Goal: Task Accomplishment & Management: Use online tool/utility

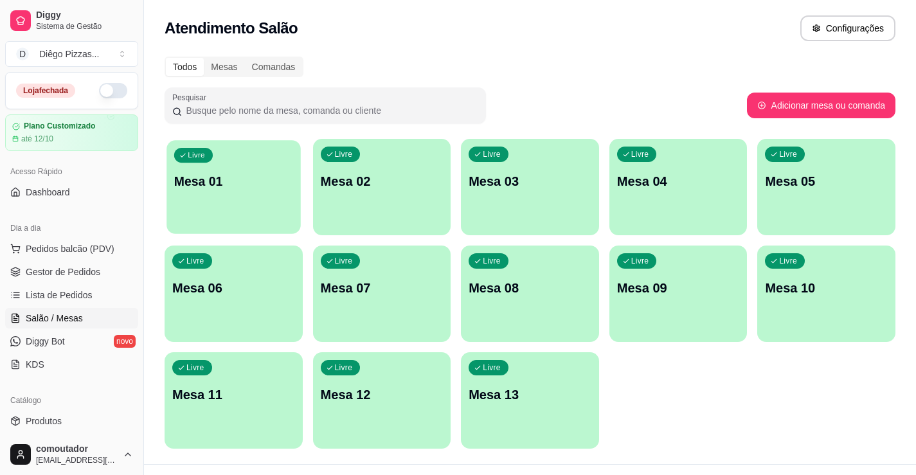
click at [274, 188] on p "Mesa 01" at bounding box center [233, 181] width 119 height 17
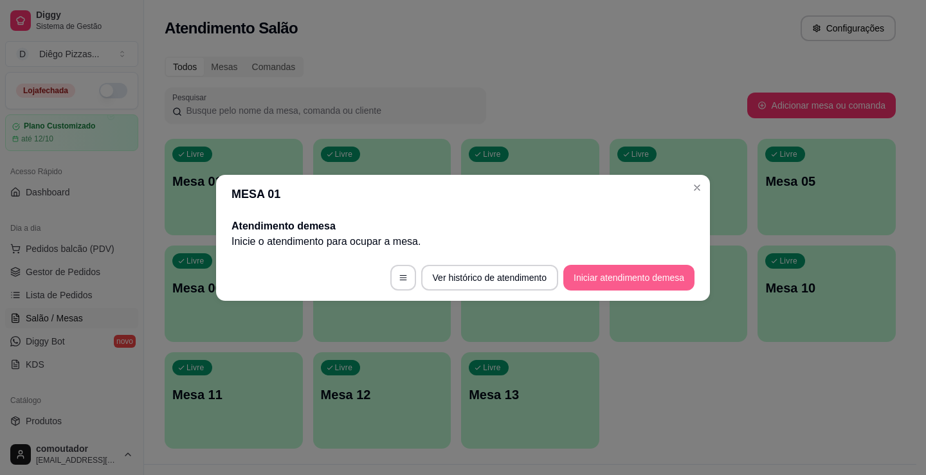
click at [667, 279] on button "Iniciar atendimento de mesa" at bounding box center [628, 278] width 131 height 26
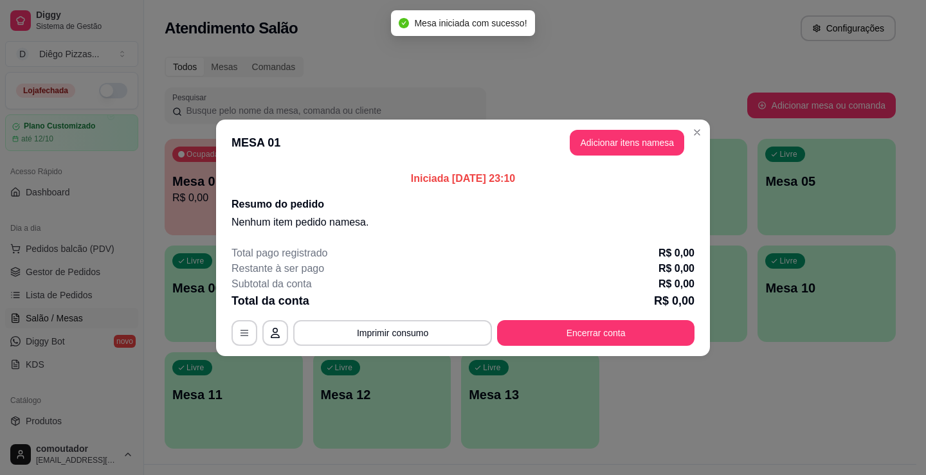
click at [622, 140] on button "Adicionar itens na mesa" at bounding box center [627, 143] width 114 height 26
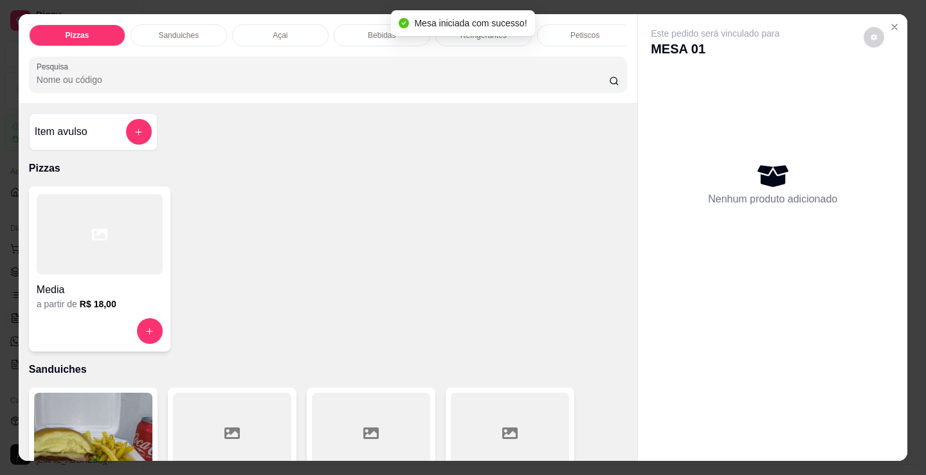
click at [384, 30] on p "Bebidas" at bounding box center [382, 35] width 28 height 10
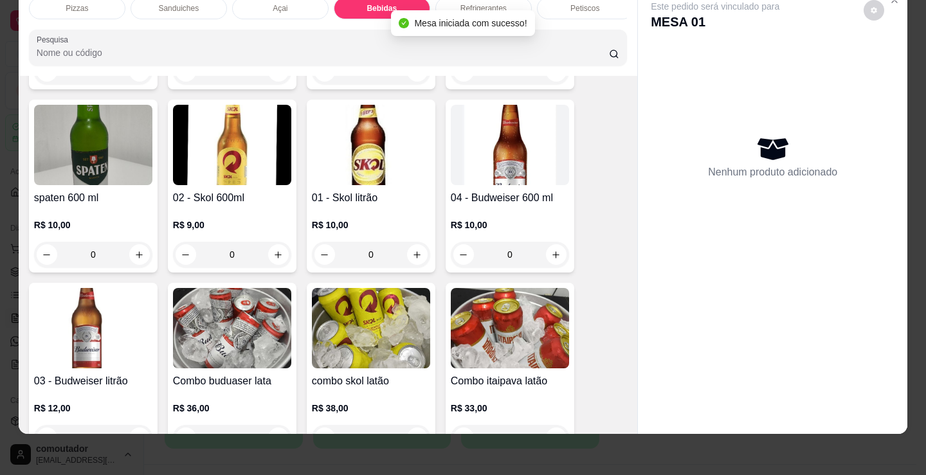
scroll to position [2043, 0]
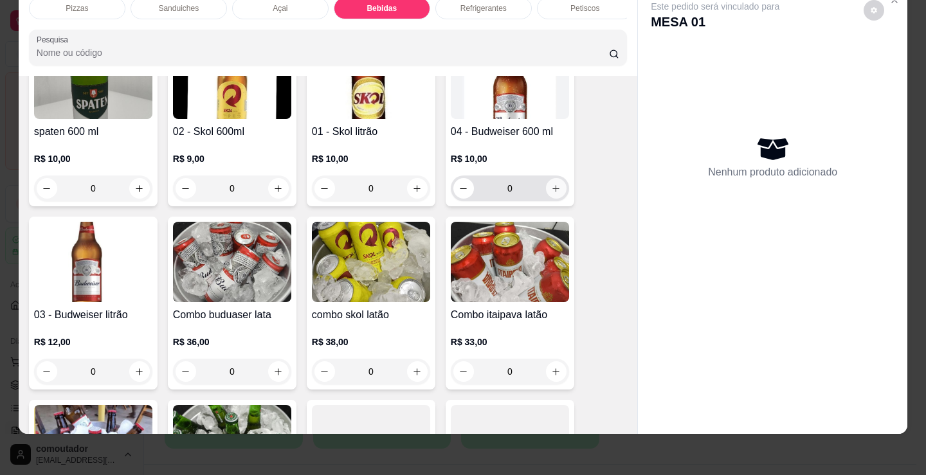
click at [554, 192] on icon "increase-product-quantity" at bounding box center [556, 189] width 10 height 10
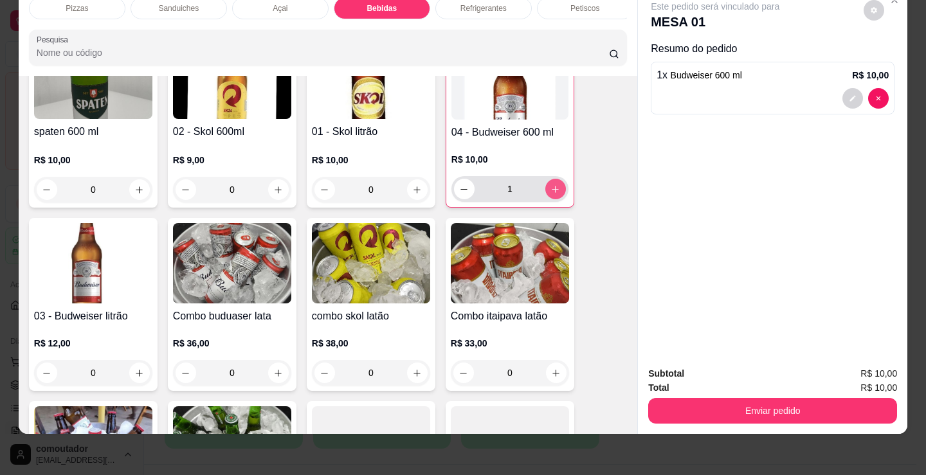
click at [554, 192] on icon "increase-product-quantity" at bounding box center [555, 190] width 10 height 10
type input "2"
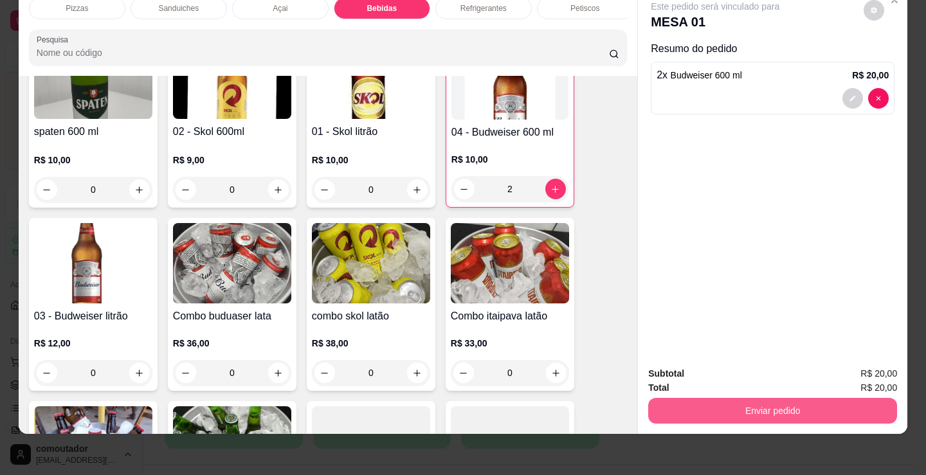
click at [759, 395] on div "Enviar pedido" at bounding box center [772, 409] width 249 height 29
click at [811, 398] on button "Enviar pedido" at bounding box center [772, 411] width 249 height 26
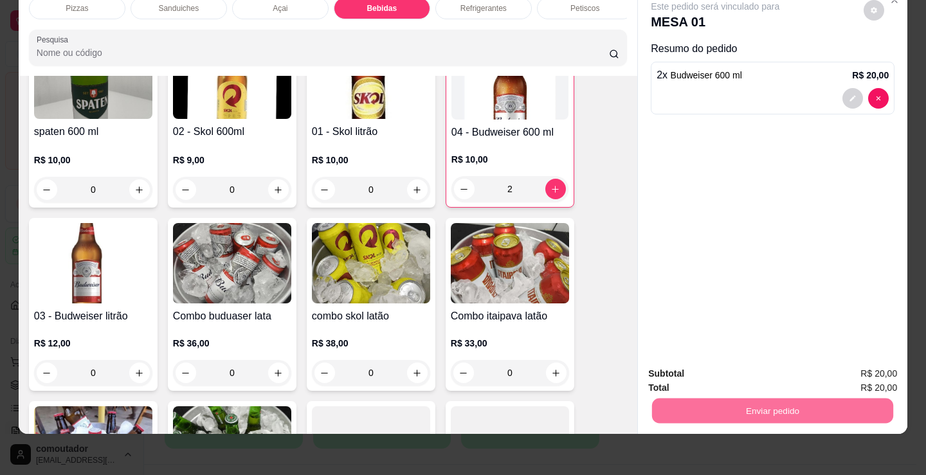
click at [858, 363] on button "Enviar pedido" at bounding box center [863, 369] width 73 height 24
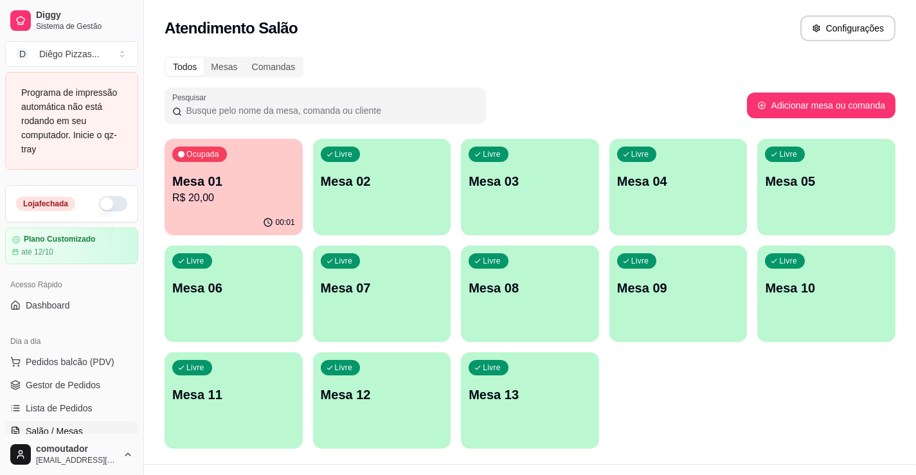
click at [261, 204] on p "R$ 20,00" at bounding box center [233, 197] width 123 height 15
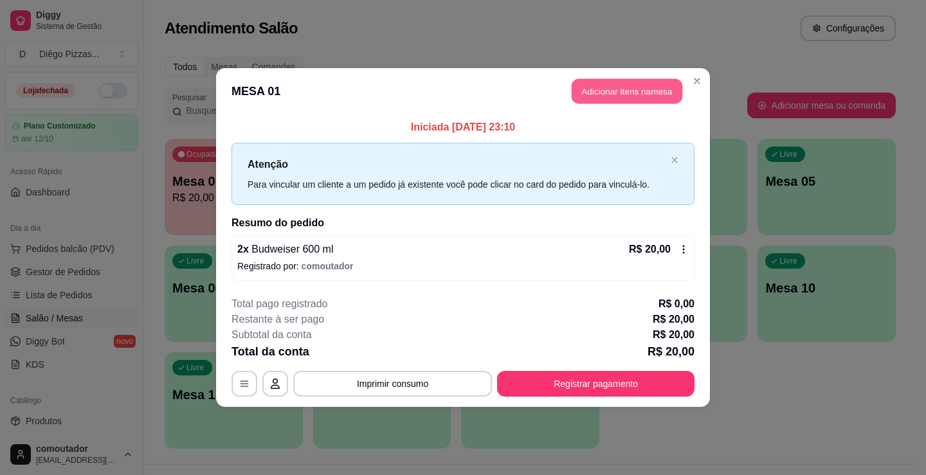
click at [625, 89] on button "Adicionar itens na mesa" at bounding box center [627, 91] width 111 height 25
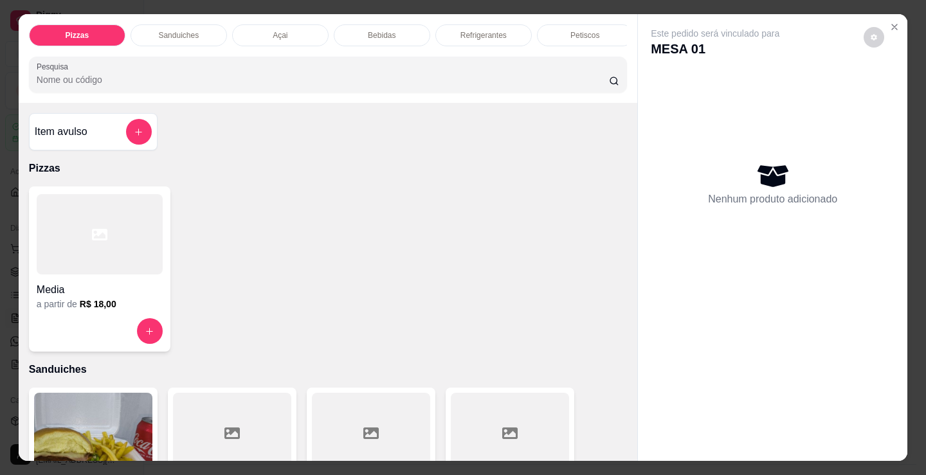
click at [379, 30] on p "Bebidas" at bounding box center [382, 35] width 28 height 10
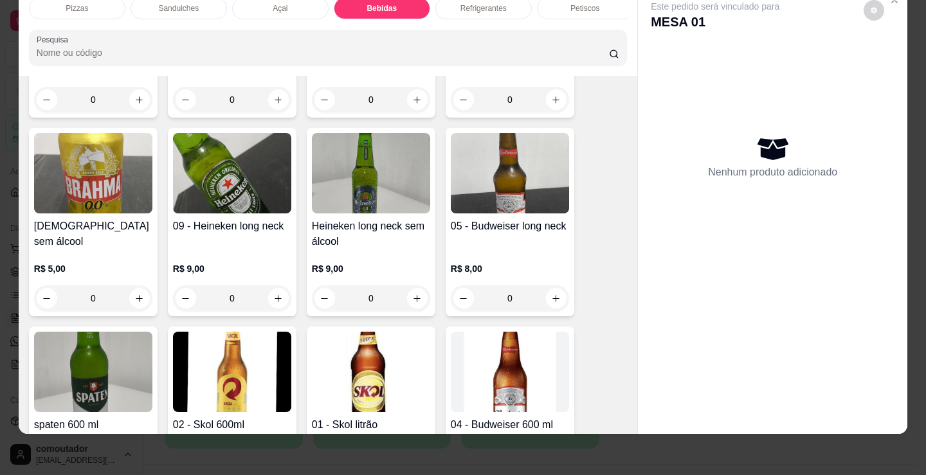
scroll to position [1915, 0]
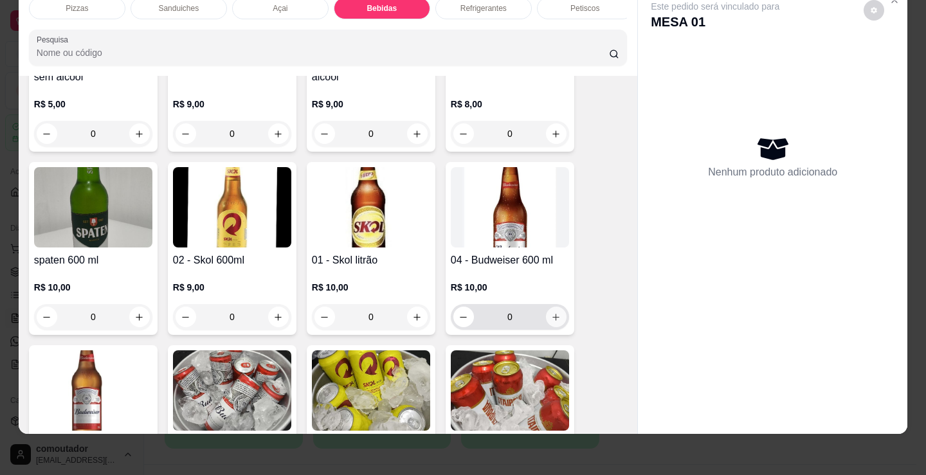
click at [557, 320] on button "increase-product-quantity" at bounding box center [556, 317] width 21 height 21
type input "1"
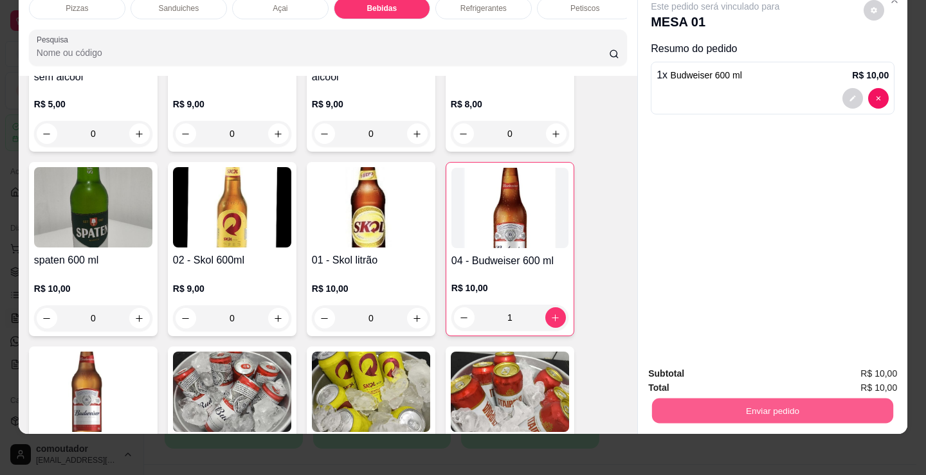
click at [790, 403] on button "Enviar pedido" at bounding box center [772, 410] width 241 height 25
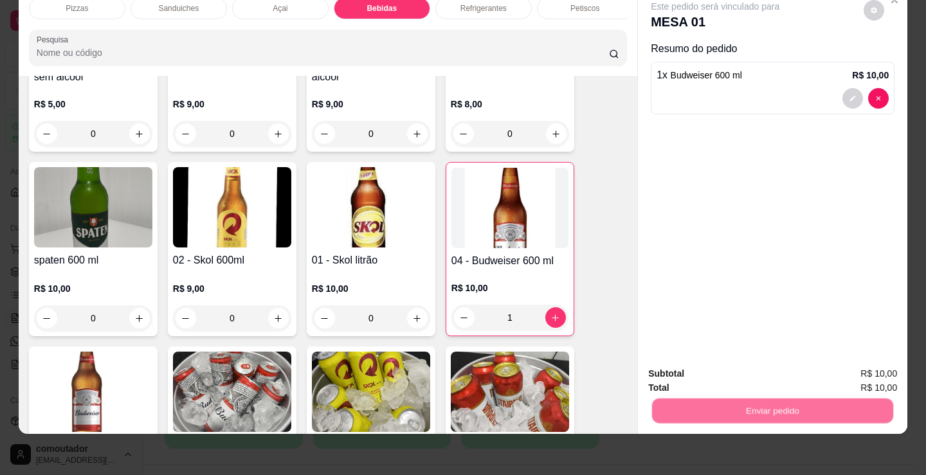
click at [845, 363] on button "Enviar pedido" at bounding box center [863, 369] width 71 height 24
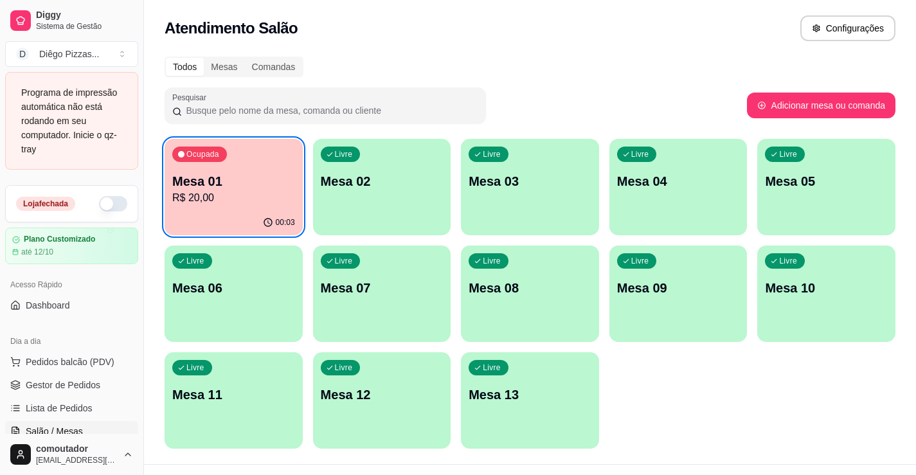
click at [231, 161] on div "Ocupada Mesa 01 R$ 20,00" at bounding box center [234, 174] width 138 height 71
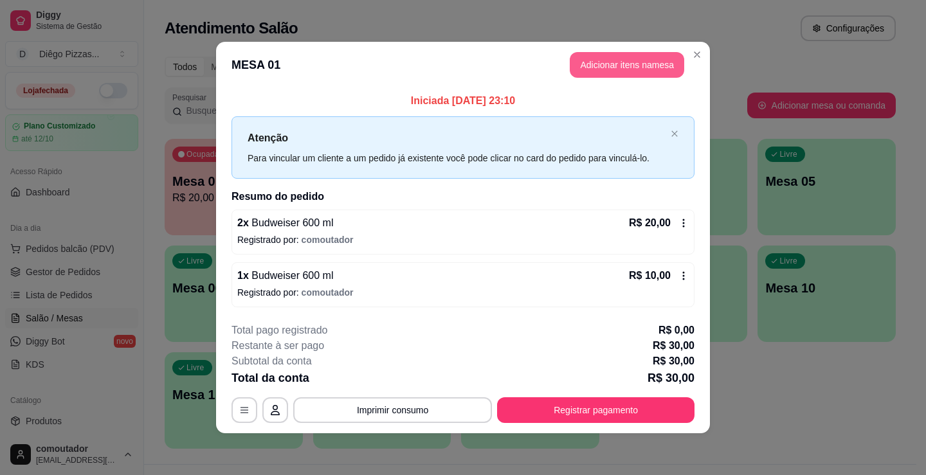
click at [608, 68] on button "Adicionar itens na mesa" at bounding box center [627, 65] width 114 height 26
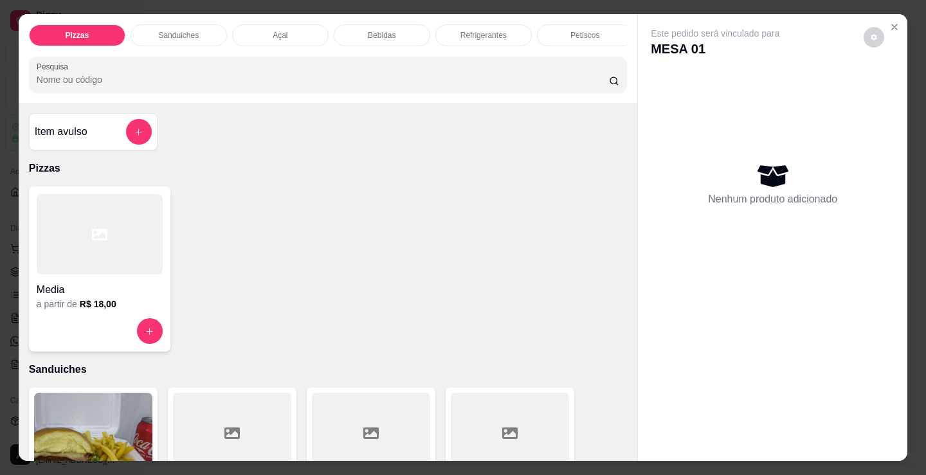
click at [362, 32] on div "Bebidas" at bounding box center [382, 35] width 96 height 22
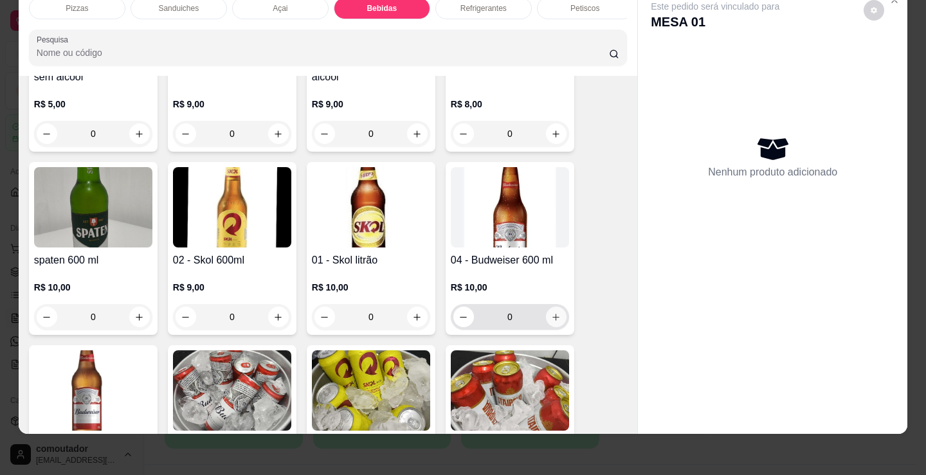
click at [559, 321] on button "increase-product-quantity" at bounding box center [556, 317] width 21 height 21
type input "1"
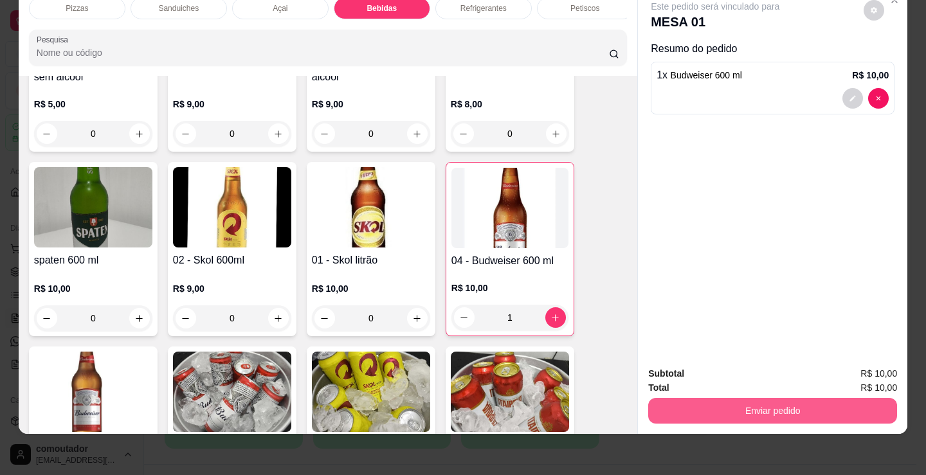
click at [866, 398] on button "Enviar pedido" at bounding box center [772, 411] width 249 height 26
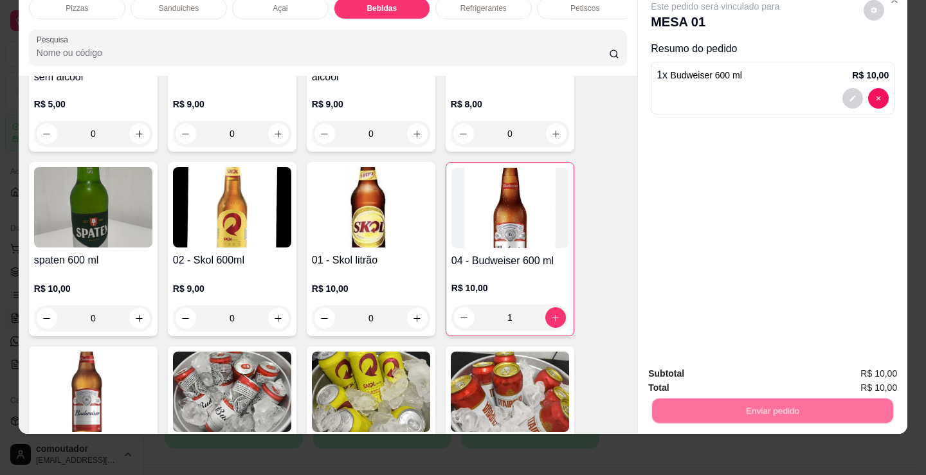
click at [806, 370] on button "Registrar cliente" at bounding box center [777, 369] width 85 height 24
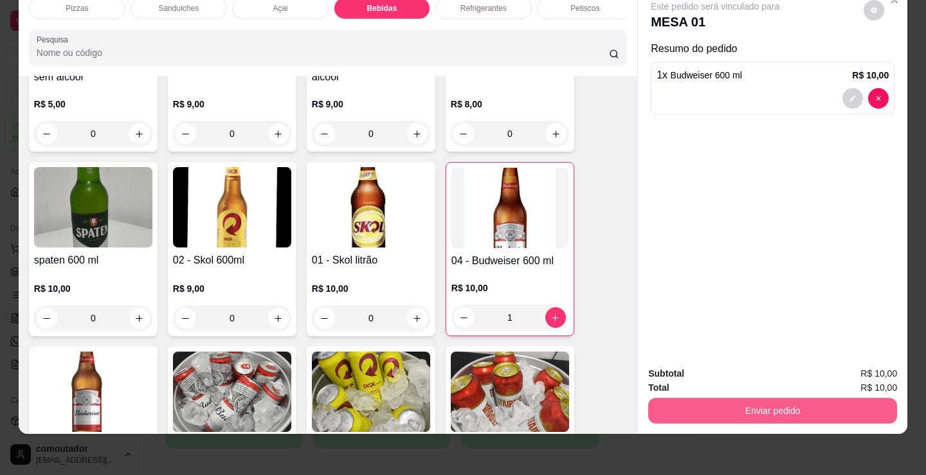
click at [797, 398] on button "Enviar pedido" at bounding box center [772, 411] width 249 height 26
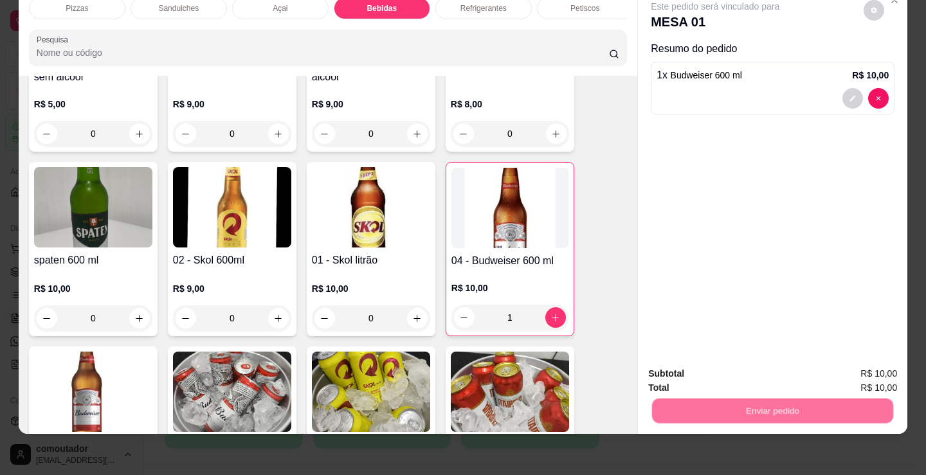
click at [863, 360] on button "Enviar pedido" at bounding box center [863, 369] width 73 height 24
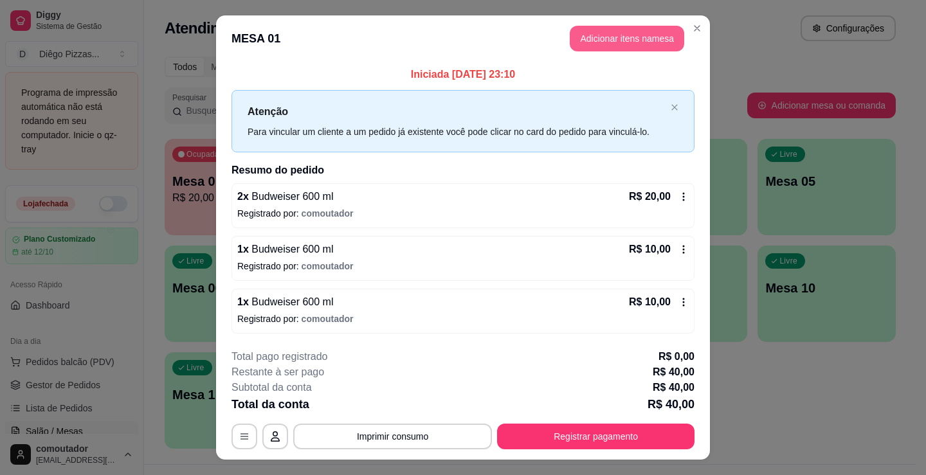
click at [608, 28] on button "Adicionar itens na mesa" at bounding box center [627, 39] width 114 height 26
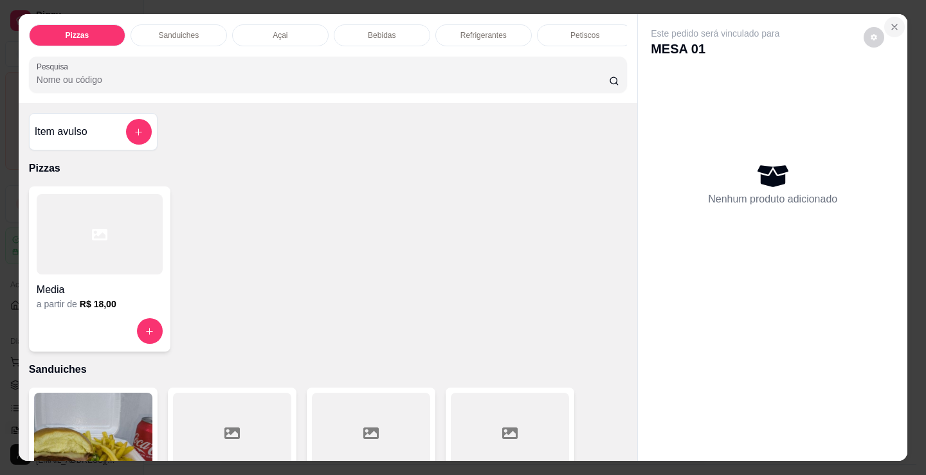
click at [896, 20] on button "Close" at bounding box center [894, 27] width 21 height 21
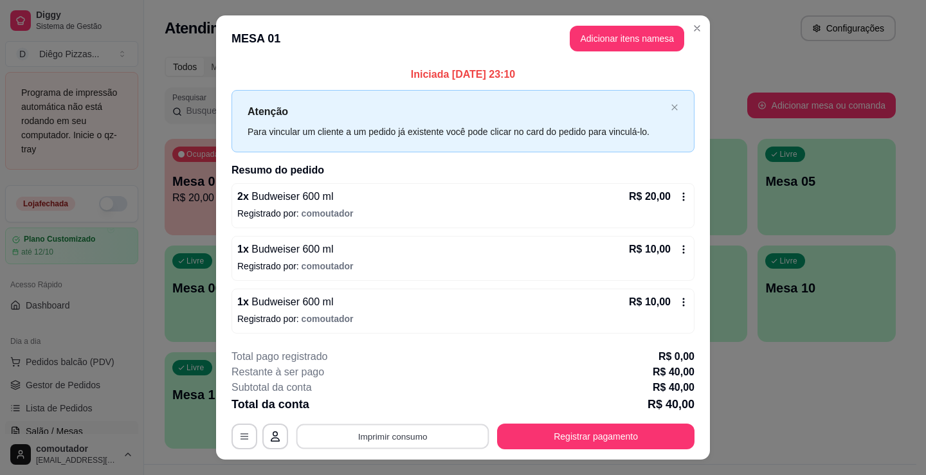
click at [334, 445] on button "Imprimir consumo" at bounding box center [392, 436] width 193 height 25
click at [363, 404] on button "IMPRESSORA" at bounding box center [392, 407] width 90 height 20
click at [368, 435] on button "Imprimir consumo" at bounding box center [392, 437] width 199 height 26
click at [390, 406] on button "IMPRESSORA" at bounding box center [391, 407] width 93 height 21
click at [395, 437] on button "Imprimir consumo" at bounding box center [392, 436] width 193 height 25
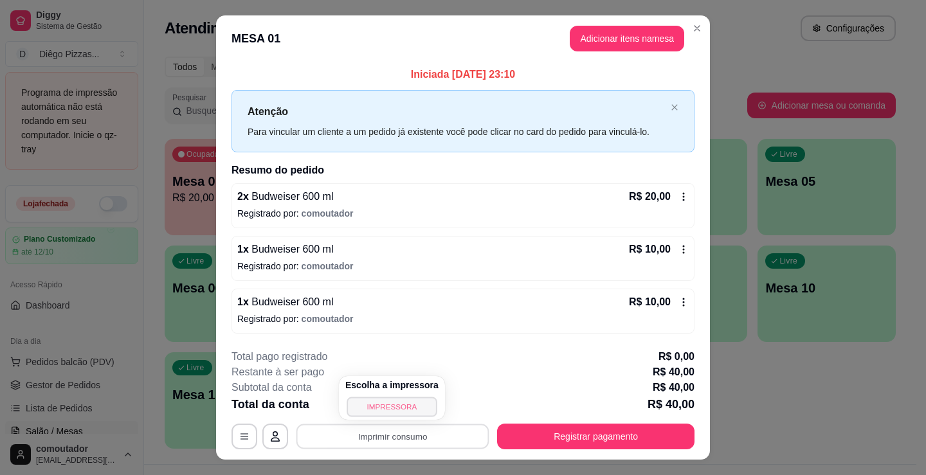
click at [395, 413] on button "IMPRESSORA" at bounding box center [392, 407] width 90 height 20
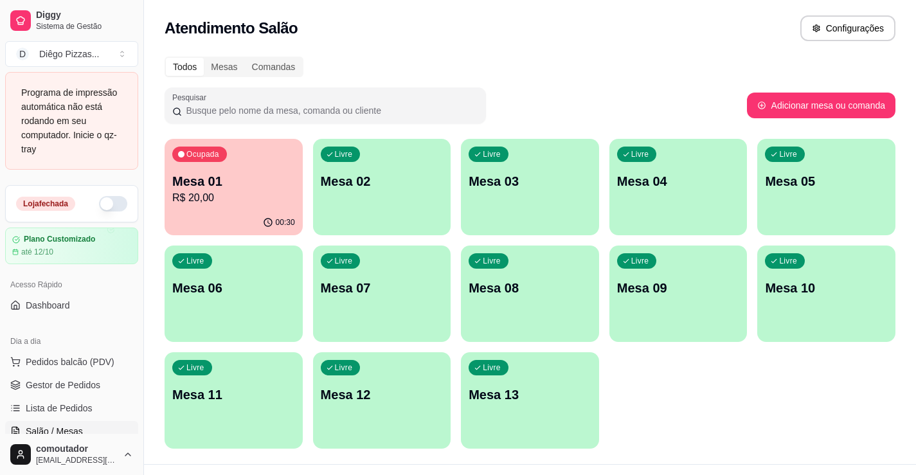
click at [281, 195] on p "R$ 20,00" at bounding box center [233, 197] width 123 height 15
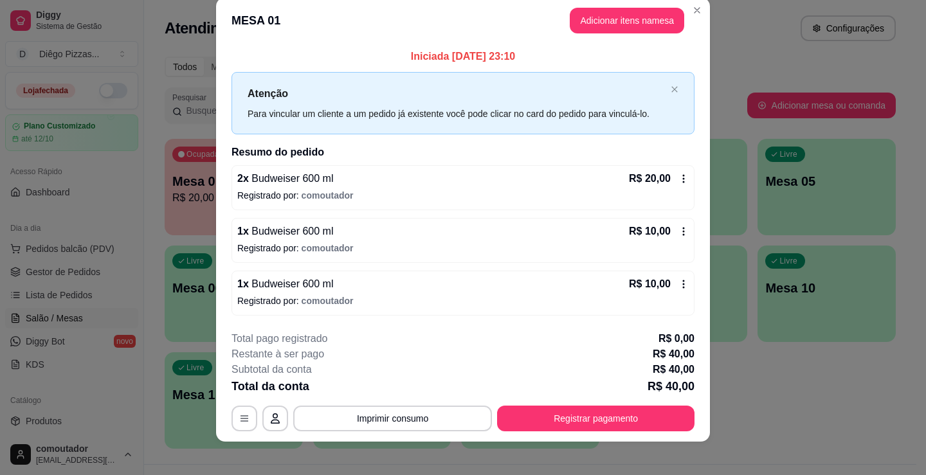
scroll to position [26, 0]
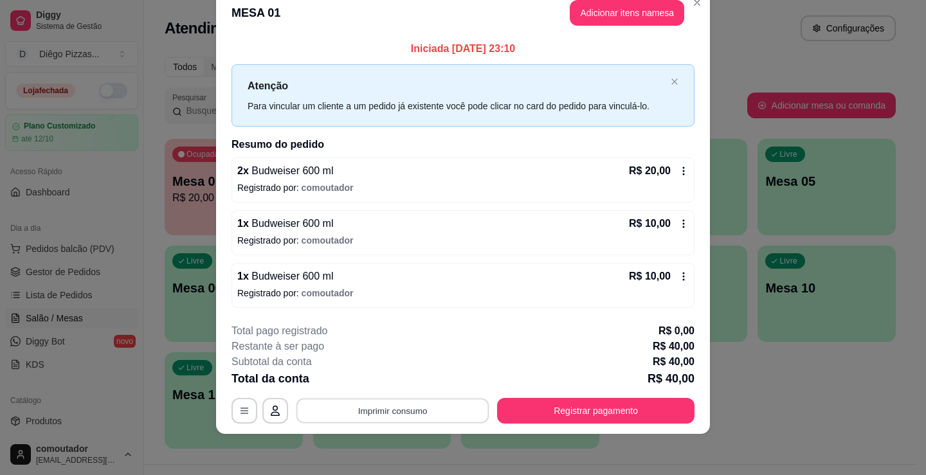
click at [432, 410] on button "Imprimir consumo" at bounding box center [392, 411] width 193 height 25
click at [401, 390] on button "IMPRESSORA" at bounding box center [392, 381] width 90 height 20
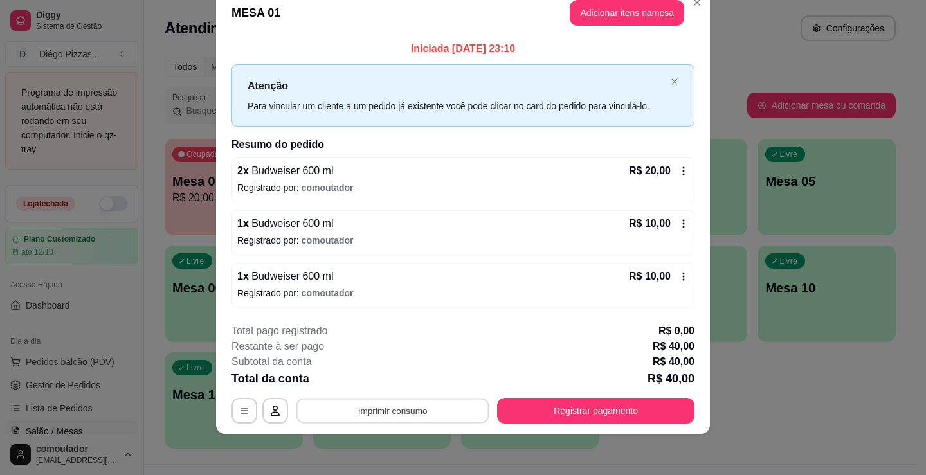
click at [405, 422] on button "Imprimir consumo" at bounding box center [392, 411] width 193 height 25
click at [406, 372] on button "IMPRESSORA" at bounding box center [392, 381] width 90 height 20
click at [631, 408] on button "Registrar pagamento" at bounding box center [595, 411] width 197 height 26
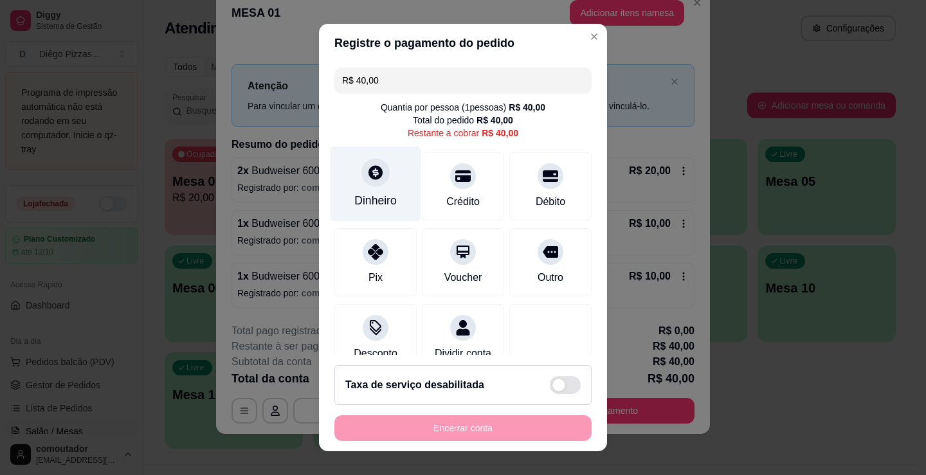
click at [366, 160] on div at bounding box center [375, 172] width 28 height 28
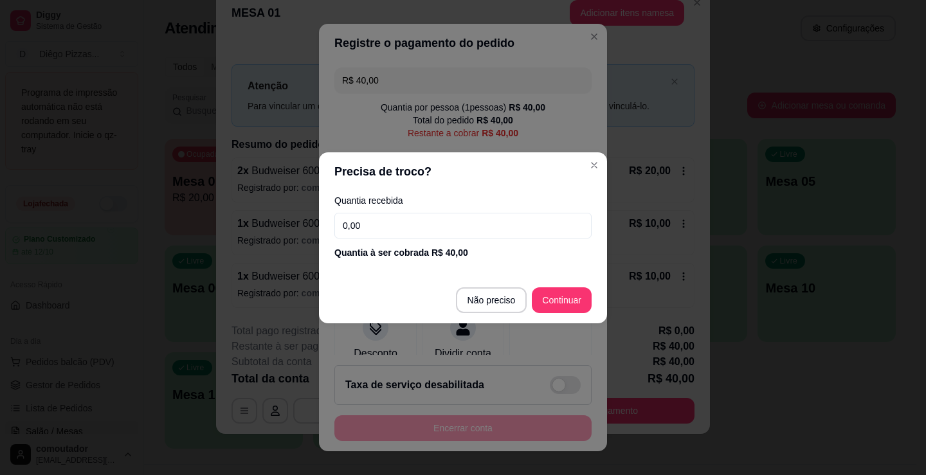
click at [410, 225] on input "0,00" at bounding box center [462, 226] width 257 height 26
type input "40,00"
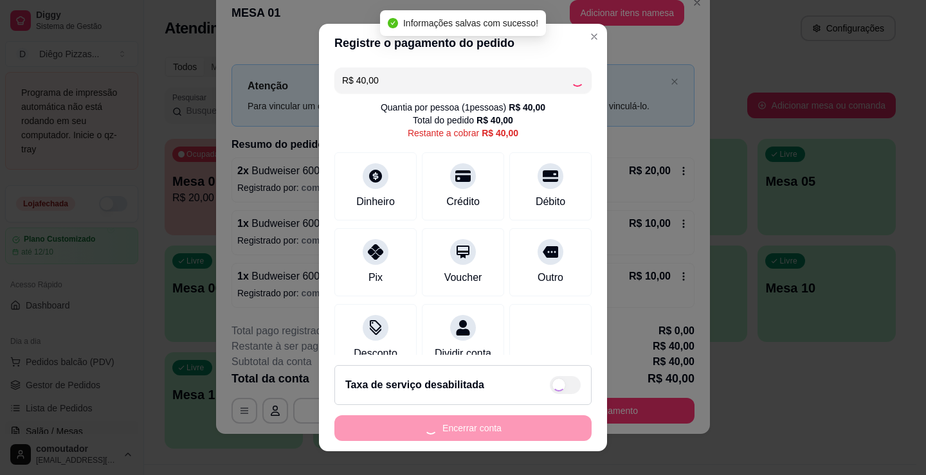
type input "R$ 0,00"
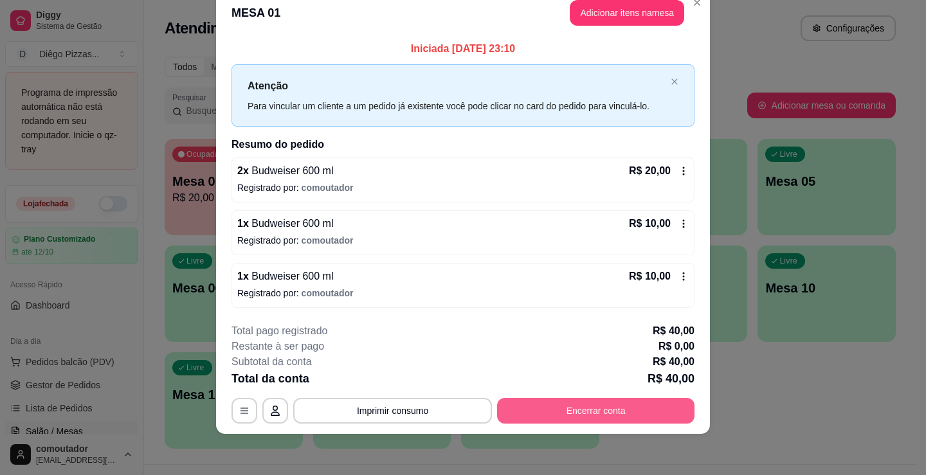
click at [537, 410] on button "Encerrar conta" at bounding box center [595, 411] width 197 height 26
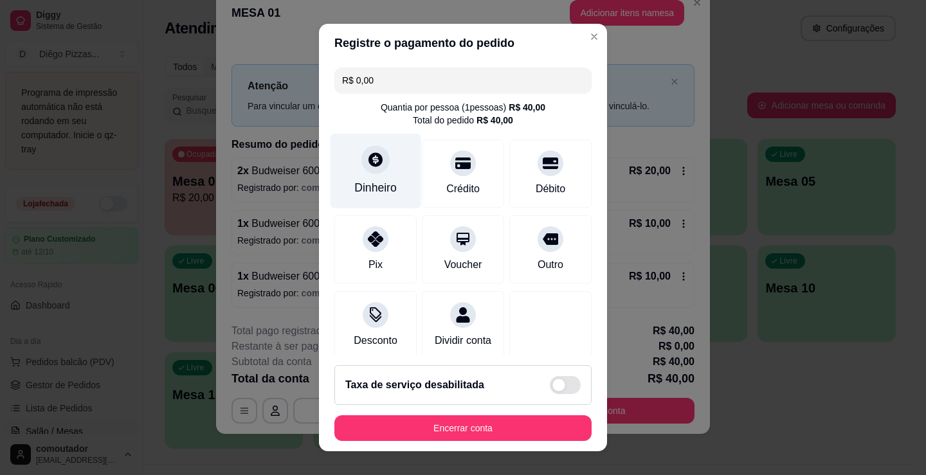
click at [390, 196] on div "Dinheiro" at bounding box center [375, 171] width 91 height 75
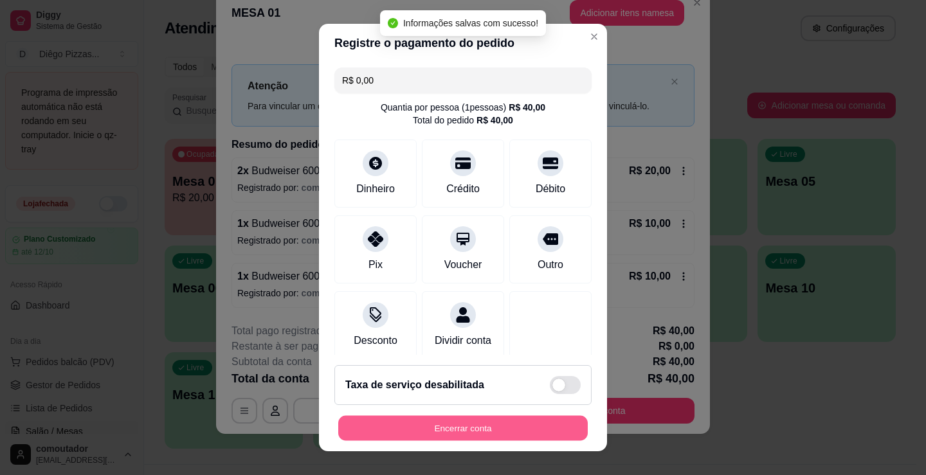
click at [503, 426] on button "Encerrar conta" at bounding box center [462, 428] width 249 height 25
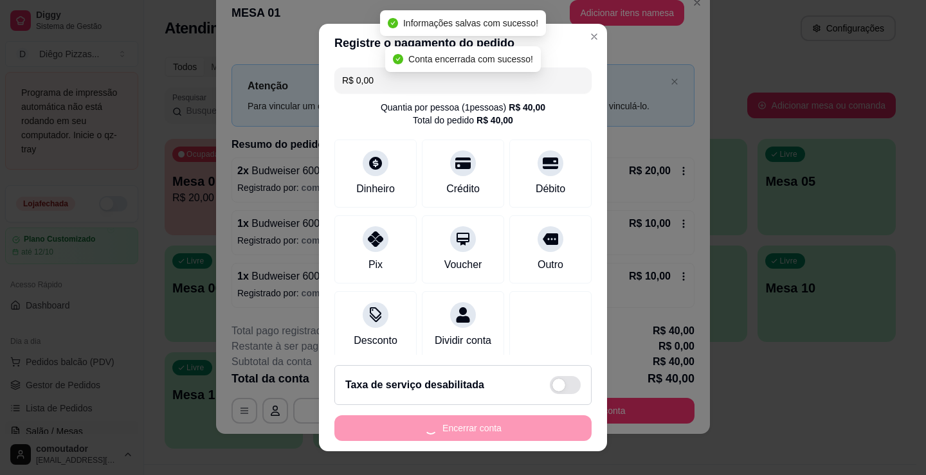
scroll to position [0, 0]
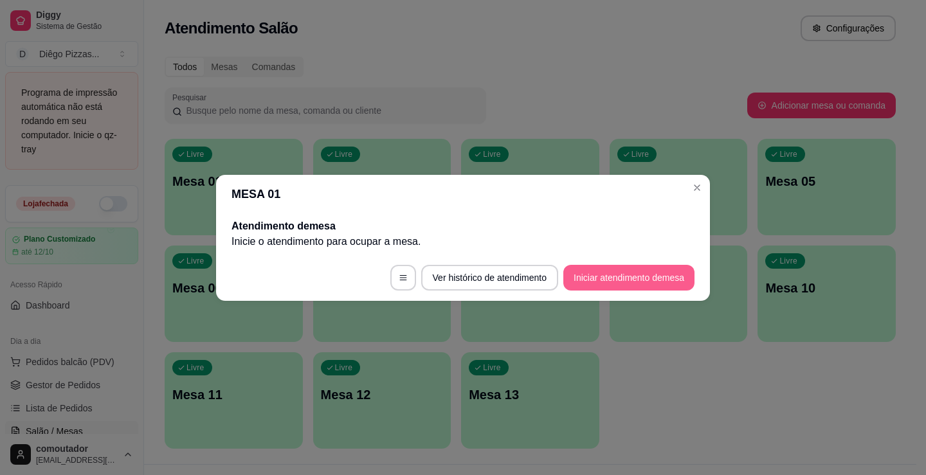
click at [629, 283] on button "Iniciar atendimento de mesa" at bounding box center [628, 278] width 131 height 26
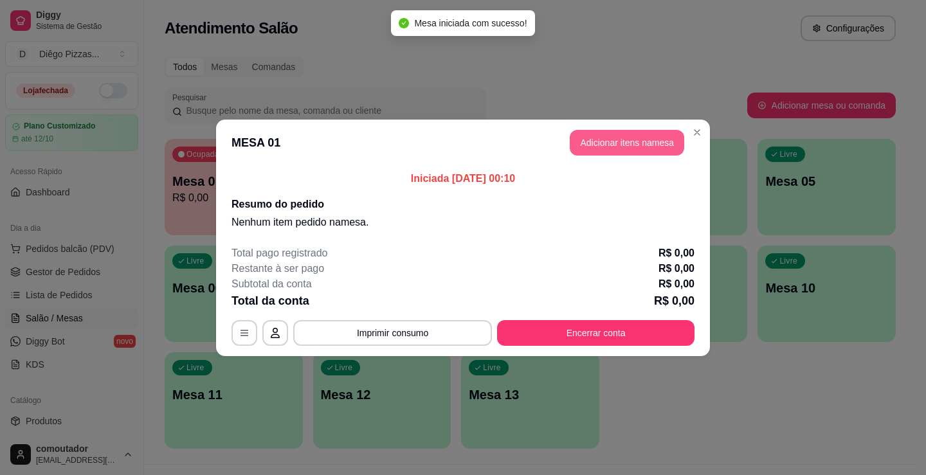
click at [651, 149] on button "Adicionar itens na mesa" at bounding box center [627, 143] width 114 height 26
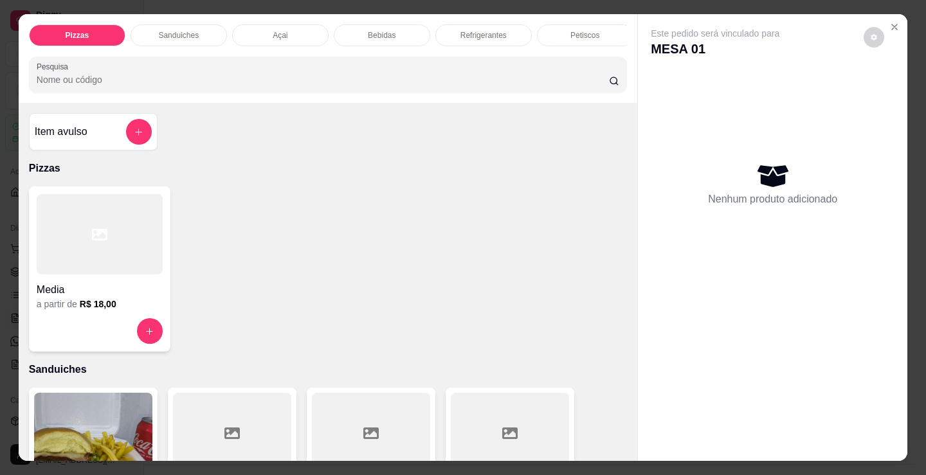
click at [405, 27] on div "Bebidas" at bounding box center [382, 35] width 96 height 22
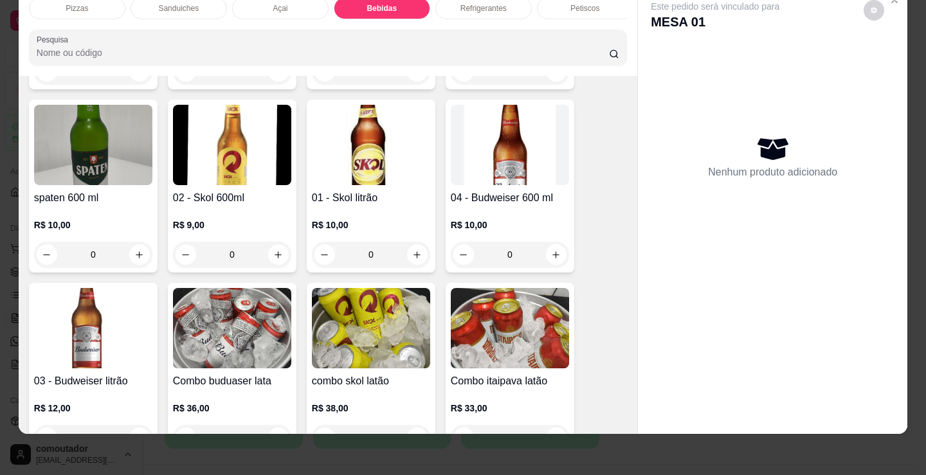
scroll to position [1979, 0]
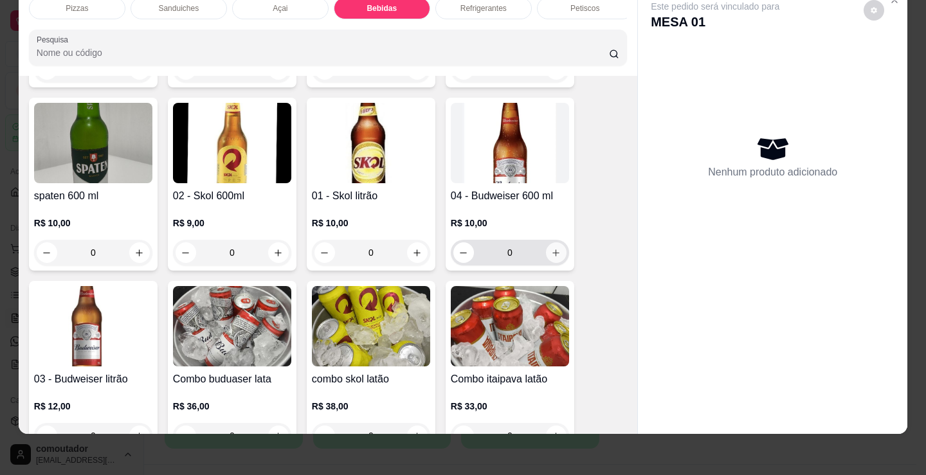
click at [551, 255] on icon "increase-product-quantity" at bounding box center [556, 253] width 10 height 10
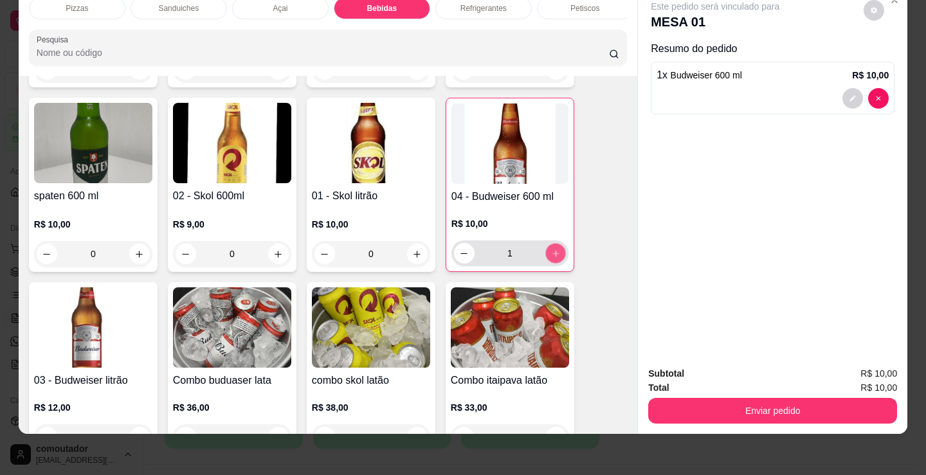
click at [551, 255] on icon "increase-product-quantity" at bounding box center [556, 254] width 10 height 10
type input "2"
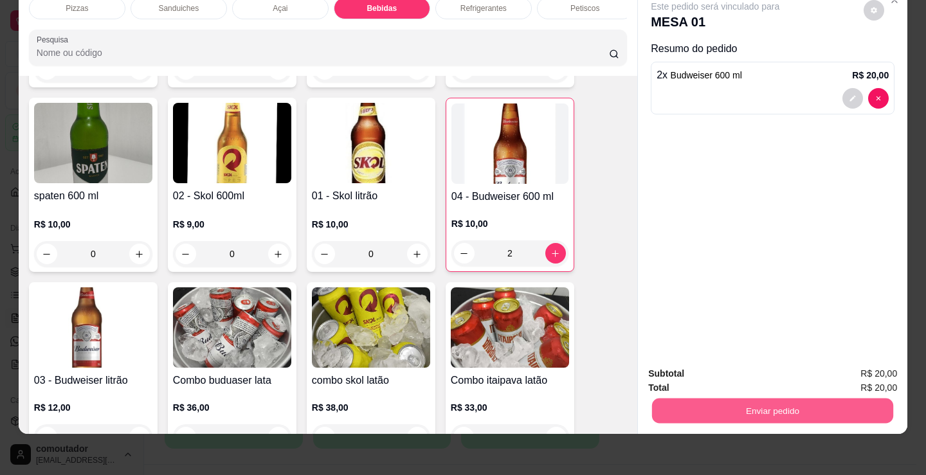
click at [787, 401] on button "Enviar pedido" at bounding box center [772, 410] width 241 height 25
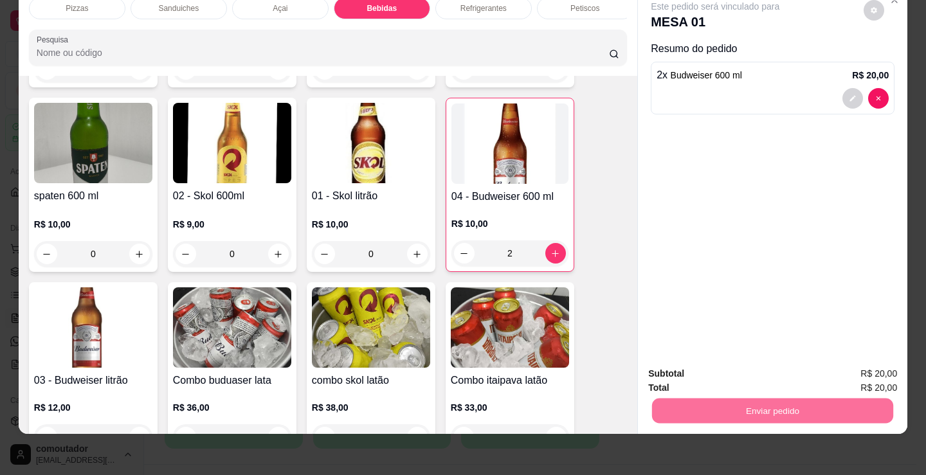
click at [862, 366] on button "Enviar pedido" at bounding box center [863, 369] width 71 height 24
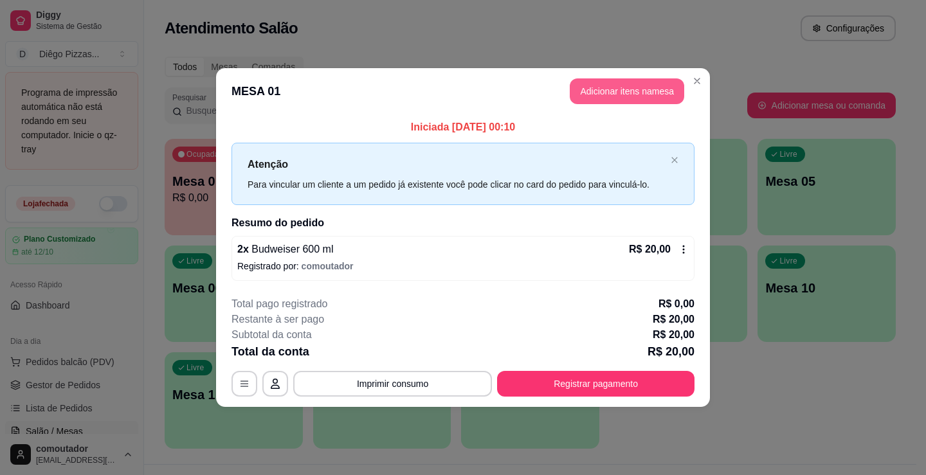
click at [629, 89] on button "Adicionar itens na mesa" at bounding box center [627, 91] width 114 height 26
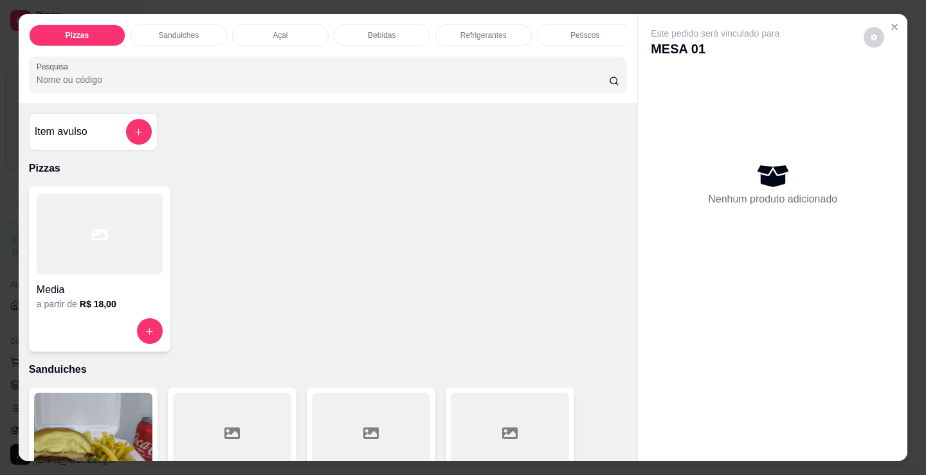
click at [388, 33] on p "Bebidas" at bounding box center [382, 35] width 28 height 10
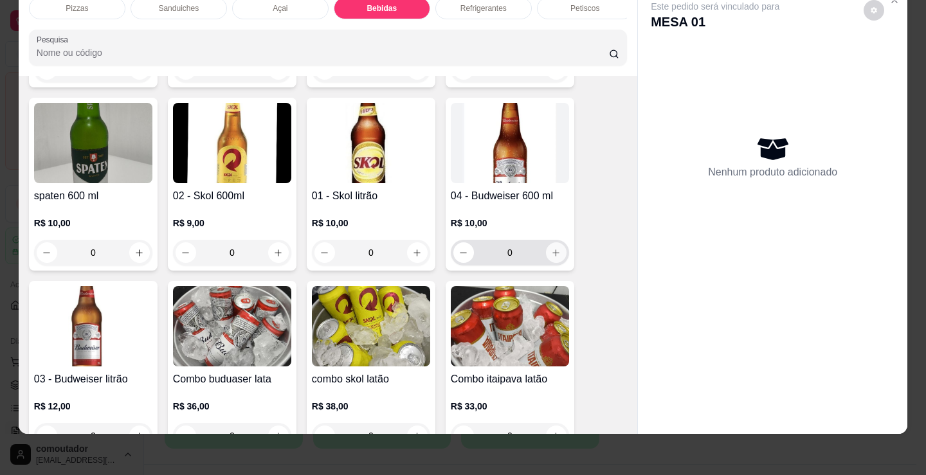
click at [551, 249] on icon "increase-product-quantity" at bounding box center [556, 253] width 10 height 10
type input "1"
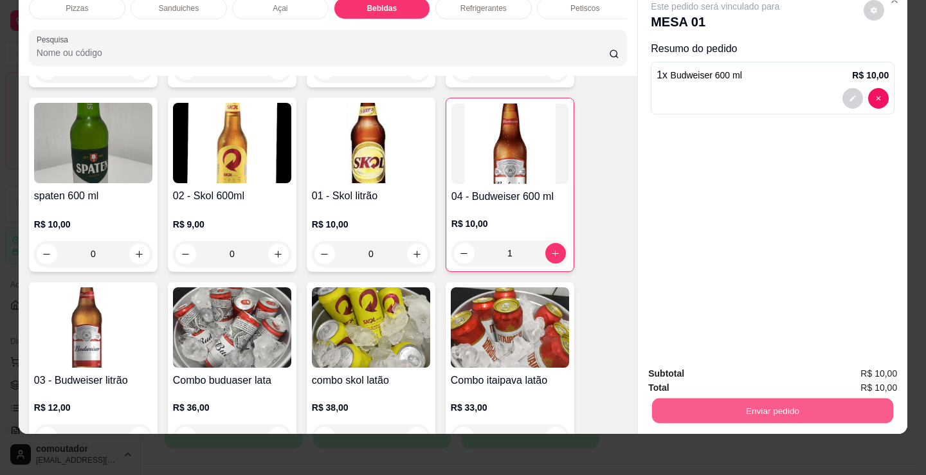
click at [698, 398] on button "Enviar pedido" at bounding box center [772, 410] width 241 height 25
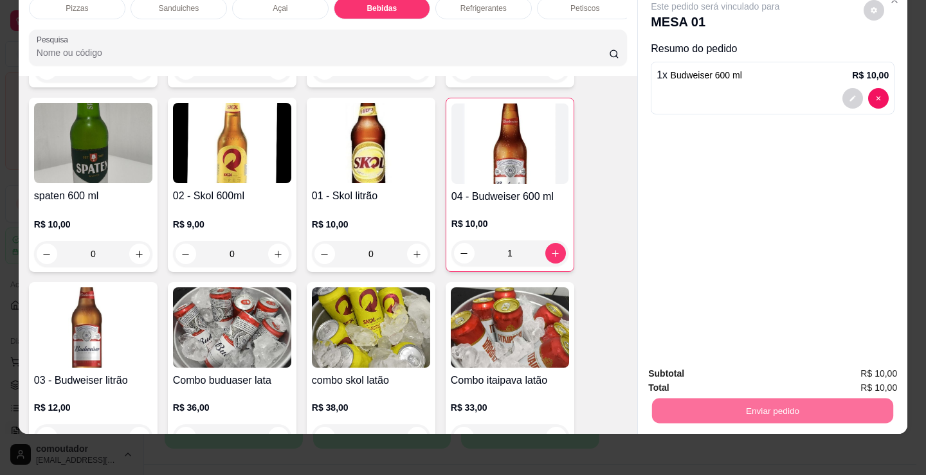
click at [855, 361] on button "Enviar pedido" at bounding box center [863, 369] width 73 height 24
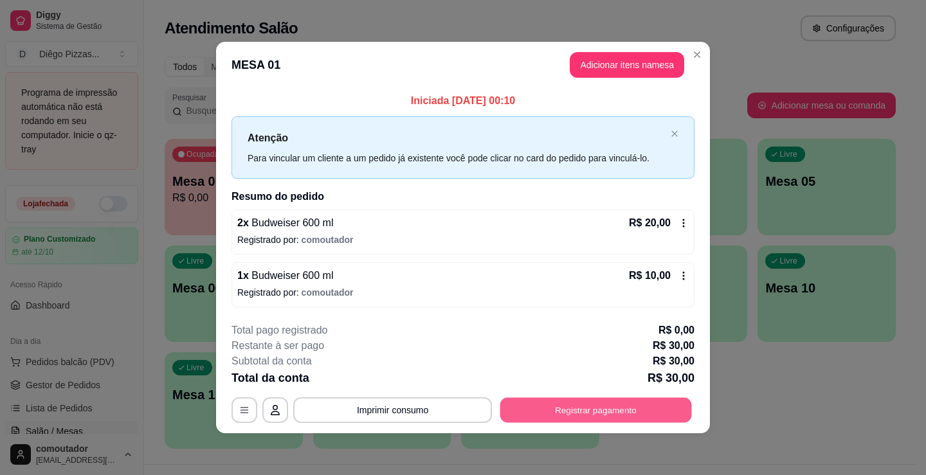
click at [579, 420] on button "Registrar pagamento" at bounding box center [596, 410] width 192 height 25
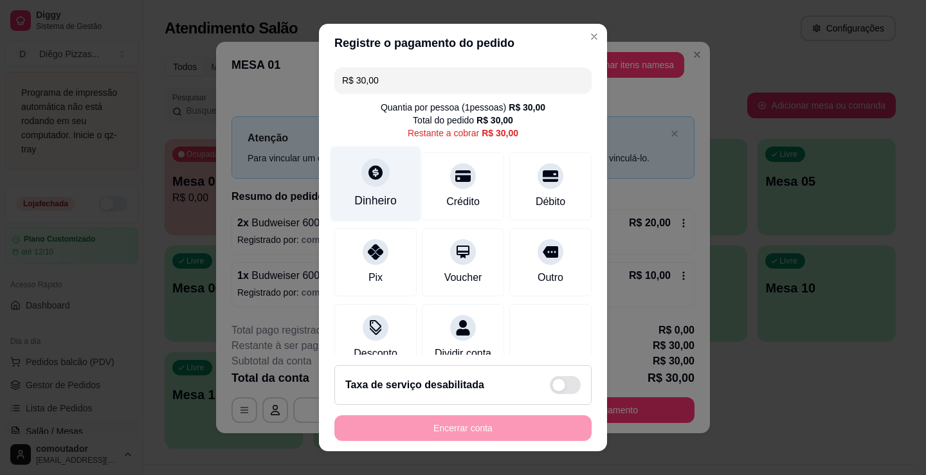
click at [367, 169] on icon at bounding box center [375, 172] width 17 height 17
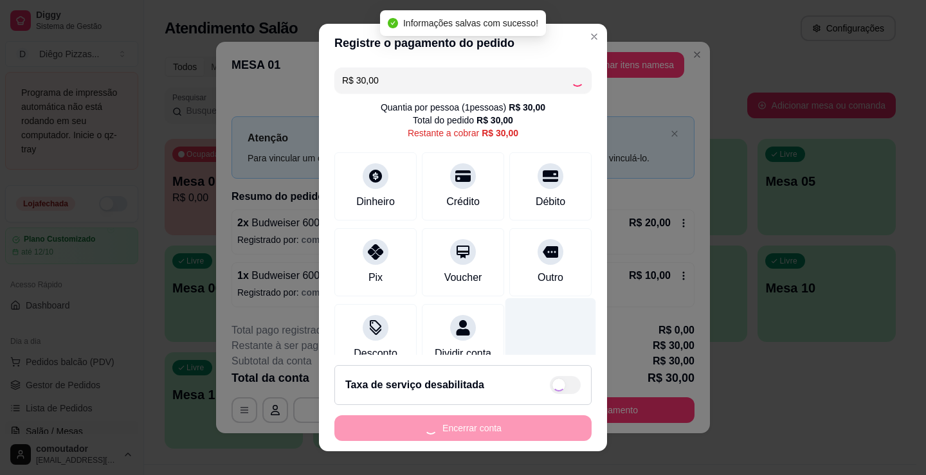
type input "R$ 0,00"
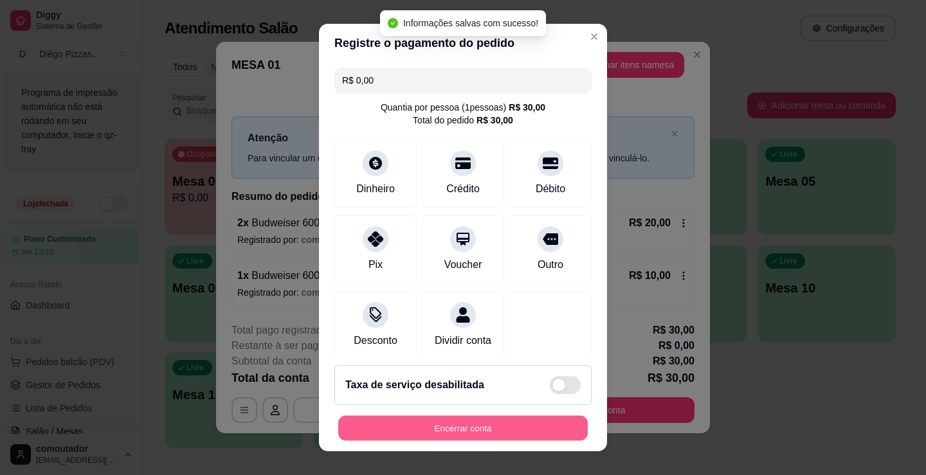
click at [476, 433] on button "Encerrar conta" at bounding box center [462, 428] width 249 height 25
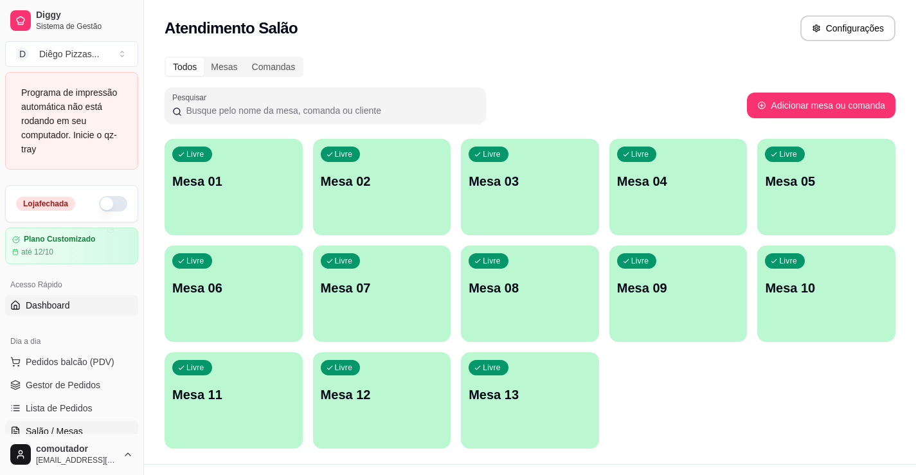
click at [57, 301] on span "Dashboard" at bounding box center [48, 305] width 44 height 13
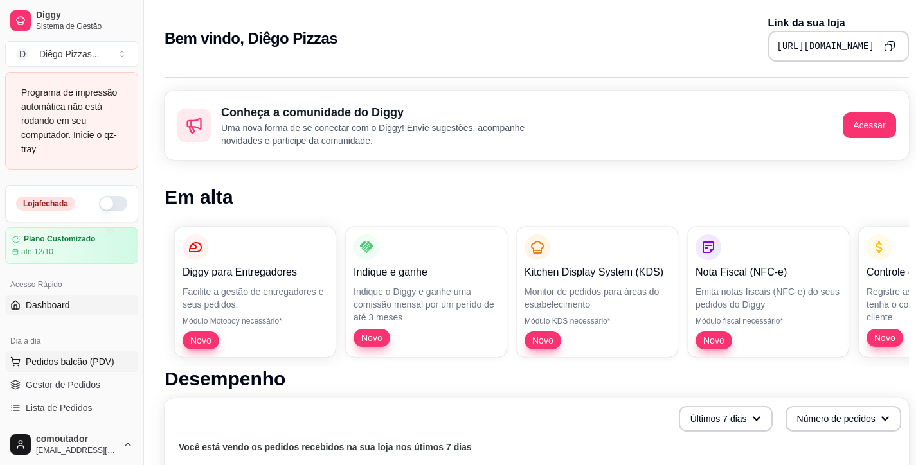
click at [77, 361] on span "Pedidos balcão (PDV)" at bounding box center [70, 362] width 89 height 13
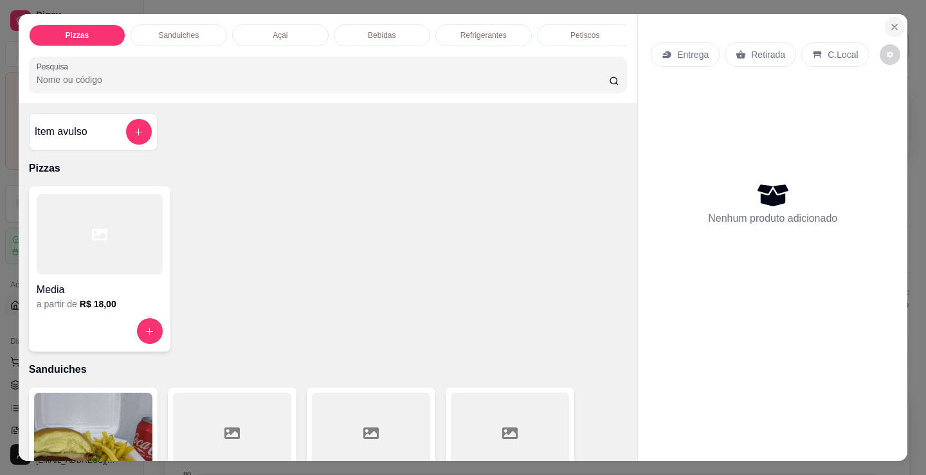
click at [894, 22] on icon "Close" at bounding box center [894, 27] width 10 height 10
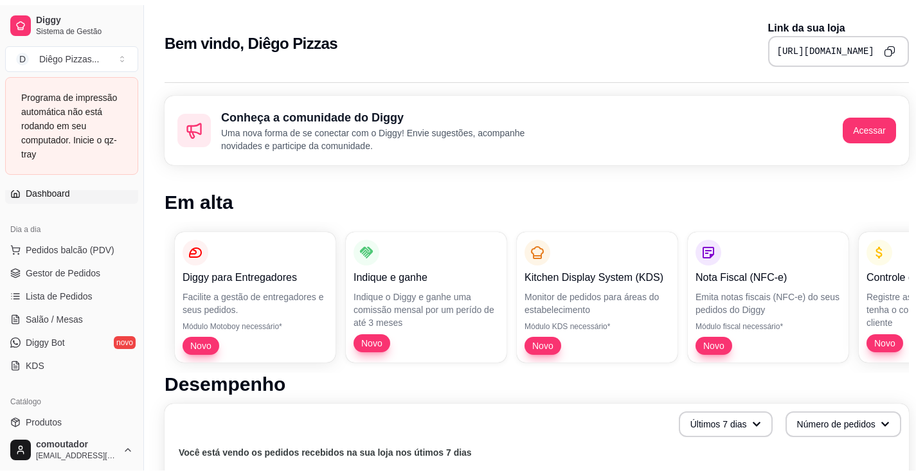
scroll to position [129, 0]
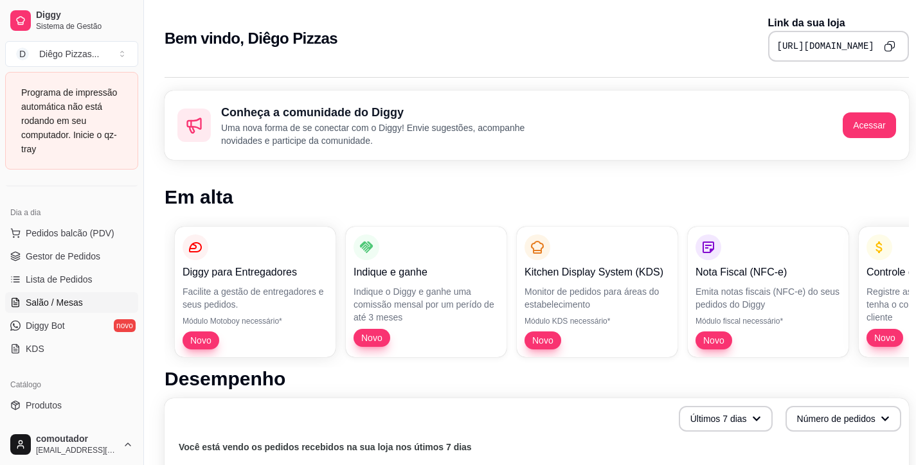
click at [115, 294] on link "Salão / Mesas" at bounding box center [71, 303] width 133 height 21
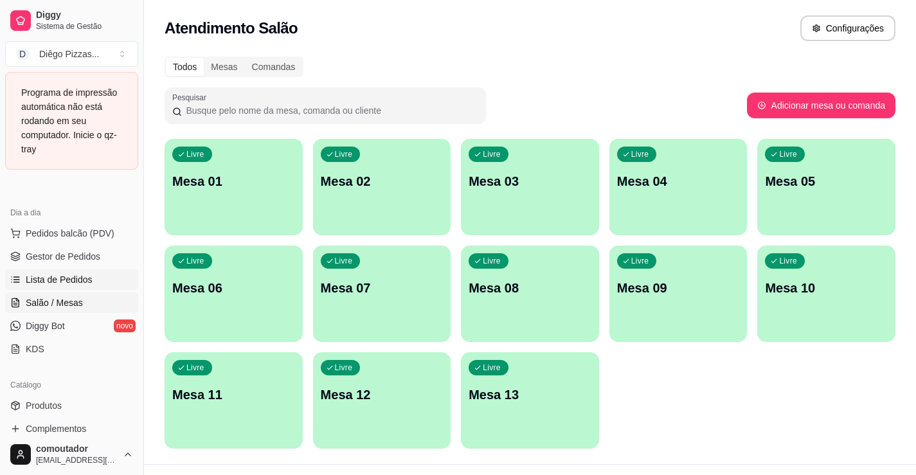
click at [114, 283] on link "Lista de Pedidos" at bounding box center [71, 279] width 133 height 21
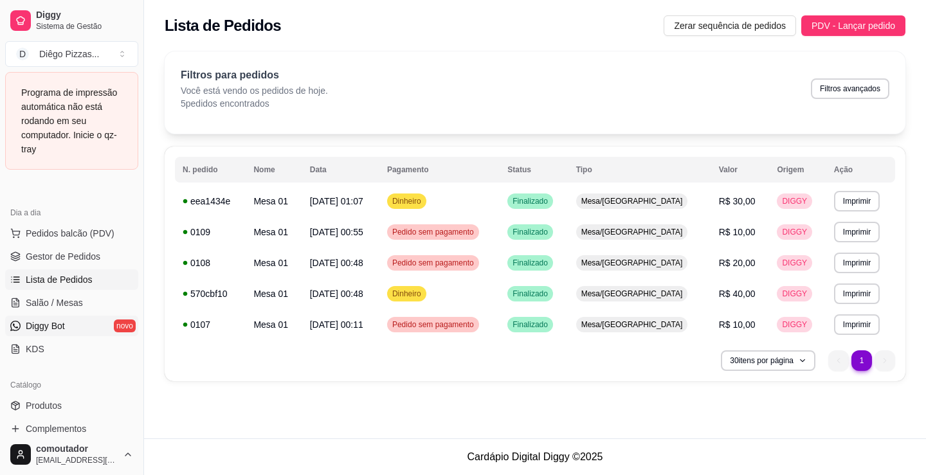
click at [120, 329] on link "Diggy Bot novo" at bounding box center [71, 326] width 133 height 21
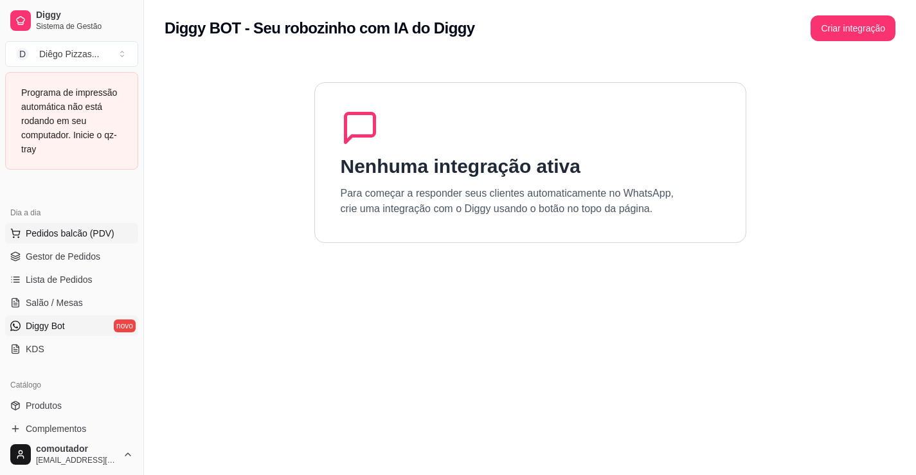
click at [57, 233] on span "Pedidos balcão (PDV)" at bounding box center [70, 233] width 89 height 13
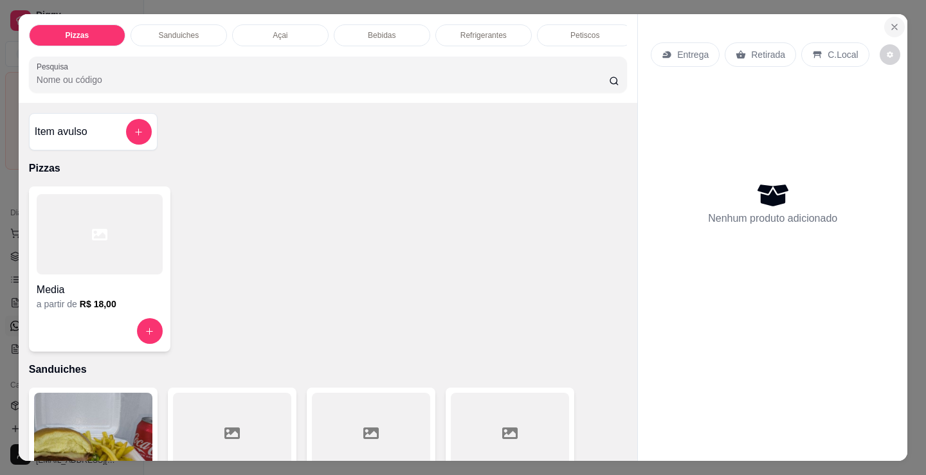
click at [889, 22] on icon "Close" at bounding box center [894, 27] width 10 height 10
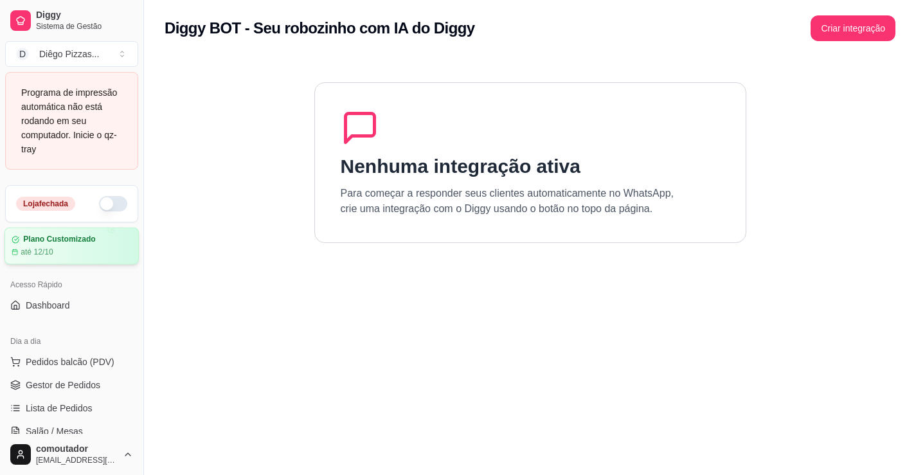
click at [71, 242] on article "Plano Customizado" at bounding box center [59, 240] width 72 height 10
